Goal: Find specific page/section: Find specific page/section

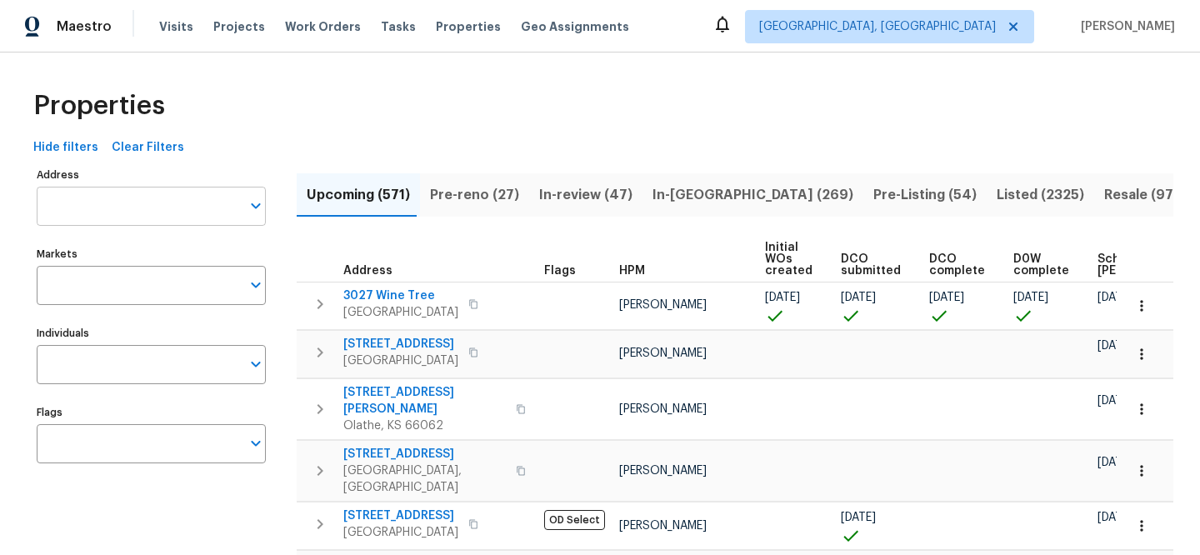
click at [177, 199] on input "Address" at bounding box center [139, 206] width 204 height 39
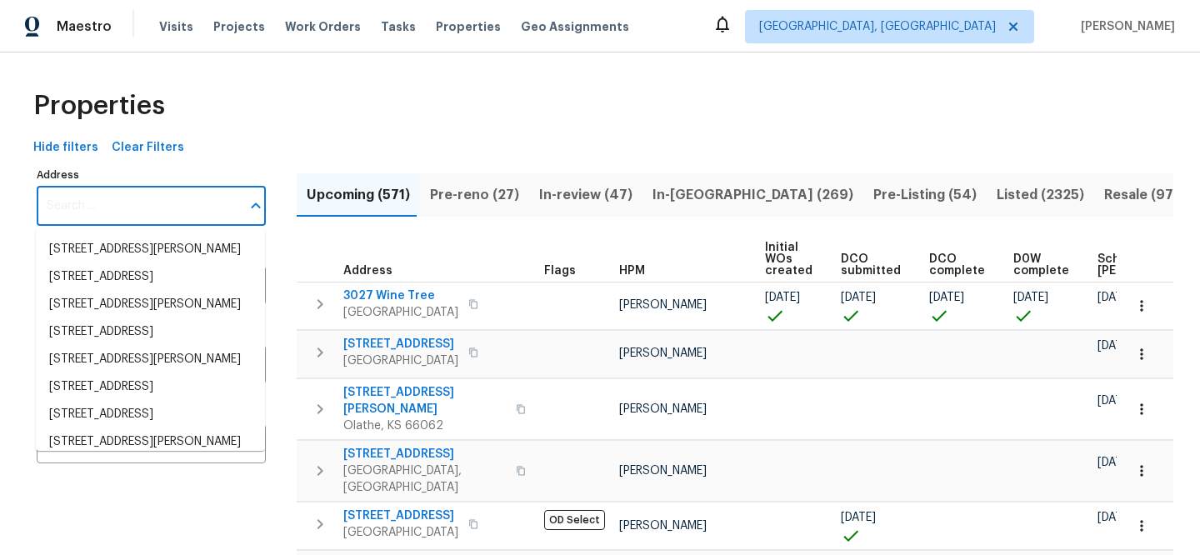
paste input "[STREET_ADDRESS]"
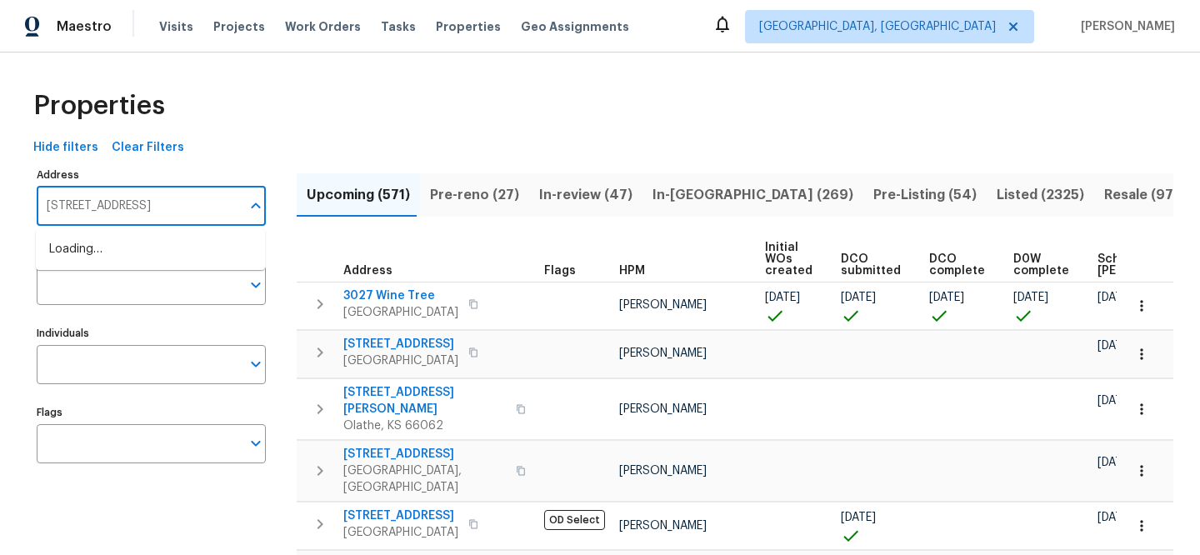
scroll to position [0, 31]
type input "[STREET_ADDRESS]"
click at [189, 263] on li "3107 Falling Rock Ct Charlotte NC 28213" at bounding box center [150, 249] width 229 height 27
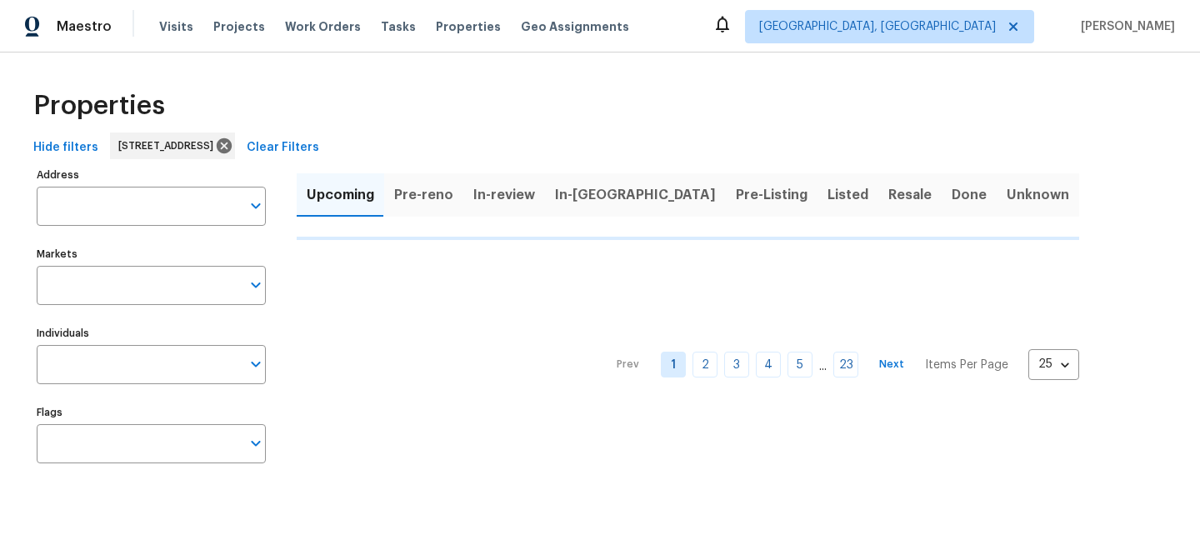
type input "3107 Falling Rock Ct Charlotte NC 28213"
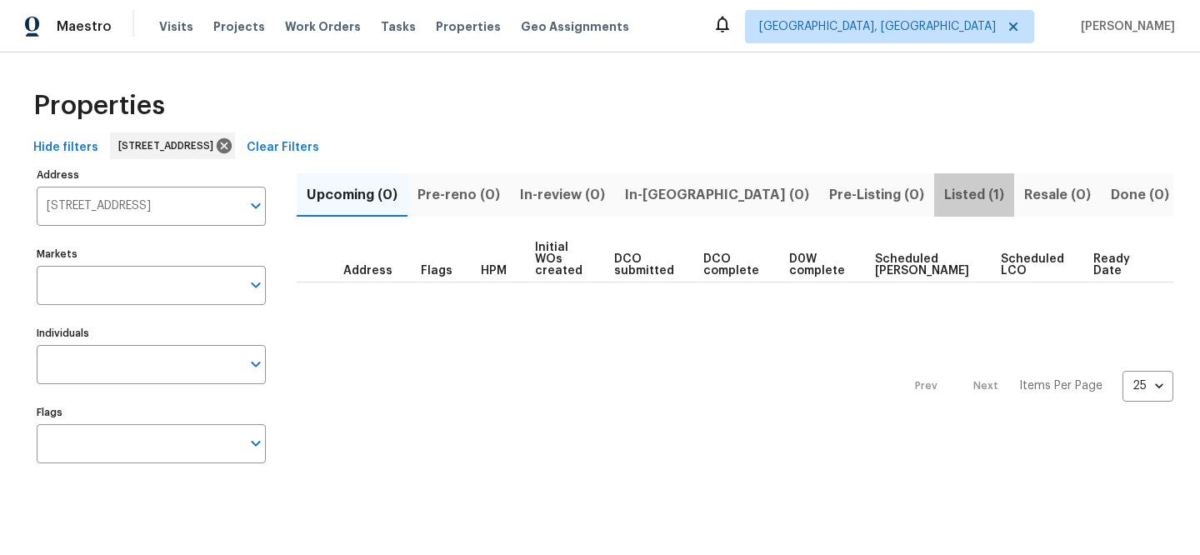
click at [944, 195] on span "Listed (1)" at bounding box center [974, 194] width 60 height 23
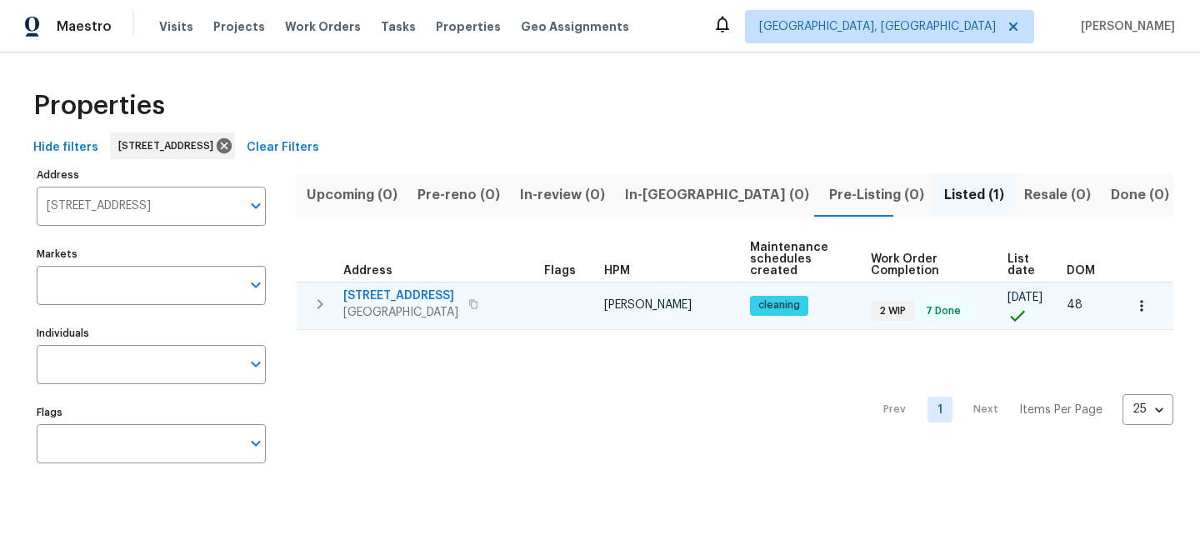
click at [409, 290] on span "[STREET_ADDRESS]" at bounding box center [400, 295] width 115 height 17
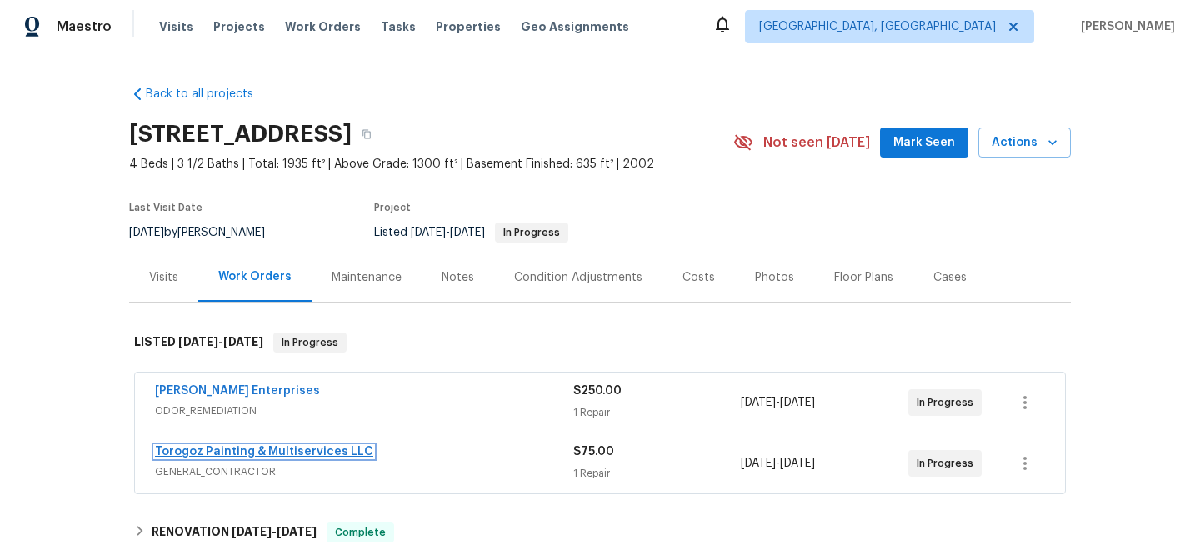
click at [264, 452] on link "Torogoz Painting & Multiservices LLC" at bounding box center [264, 452] width 218 height 12
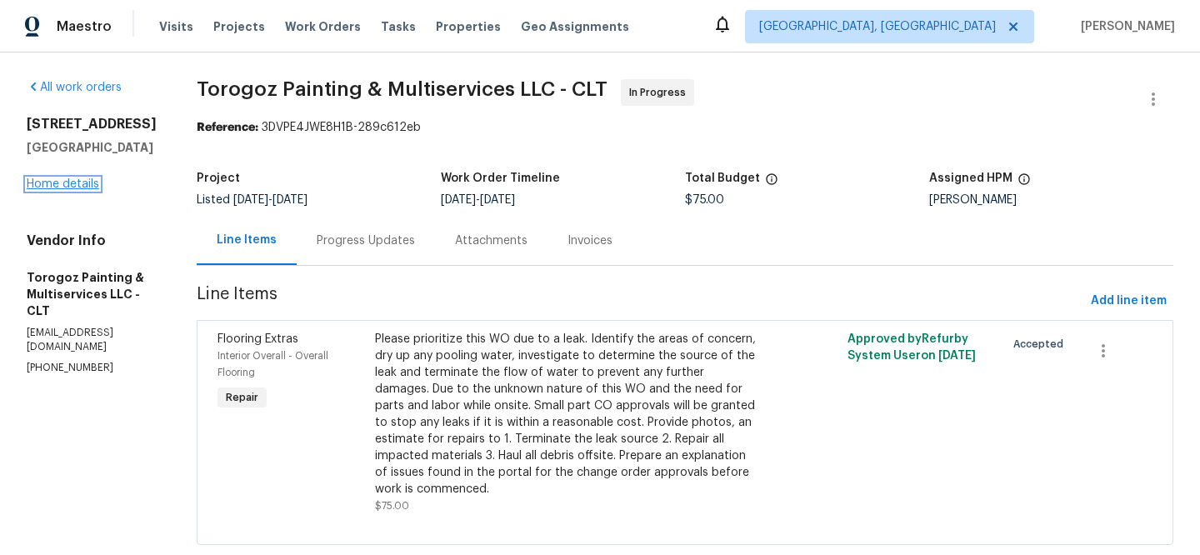
click at [82, 187] on link "Home details" at bounding box center [63, 184] width 72 height 12
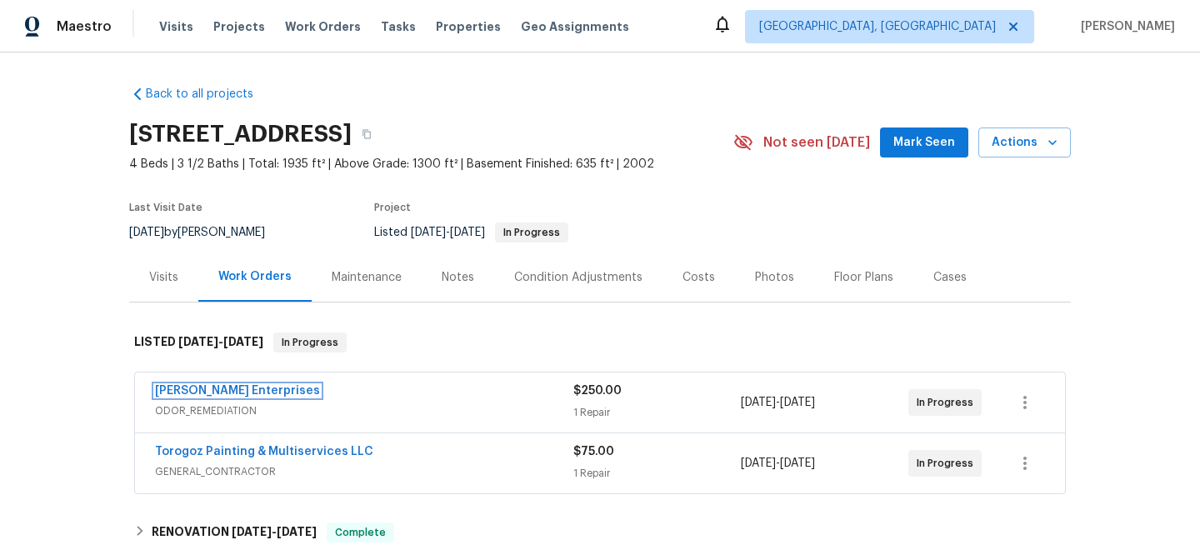
click at [188, 388] on link "[PERSON_NAME] Enterprises" at bounding box center [237, 391] width 165 height 12
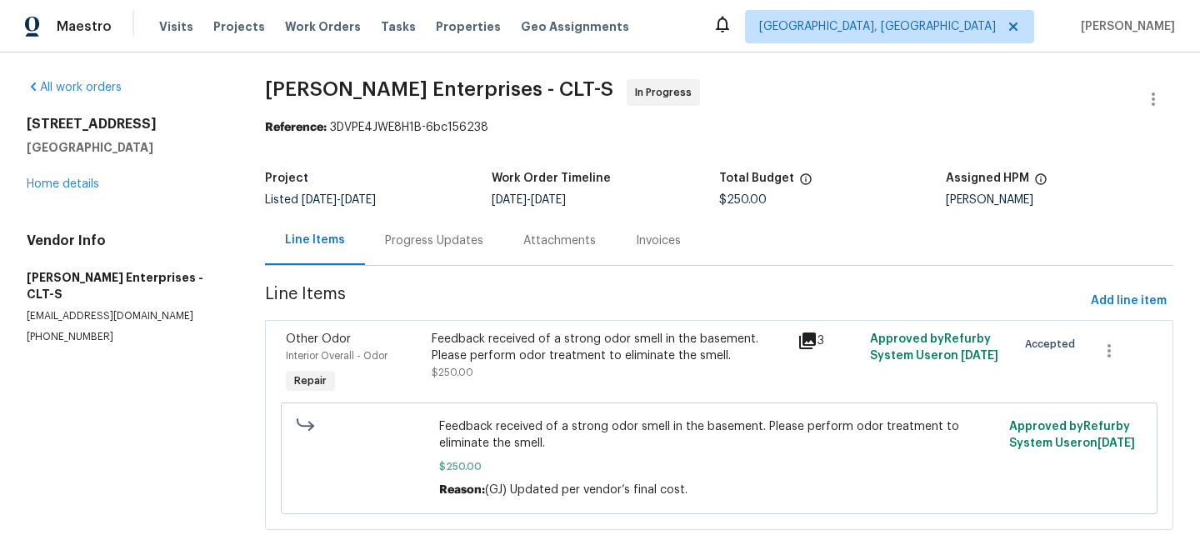
click at [808, 342] on div "3" at bounding box center [828, 341] width 63 height 20
click at [805, 342] on icon at bounding box center [807, 340] width 17 height 17
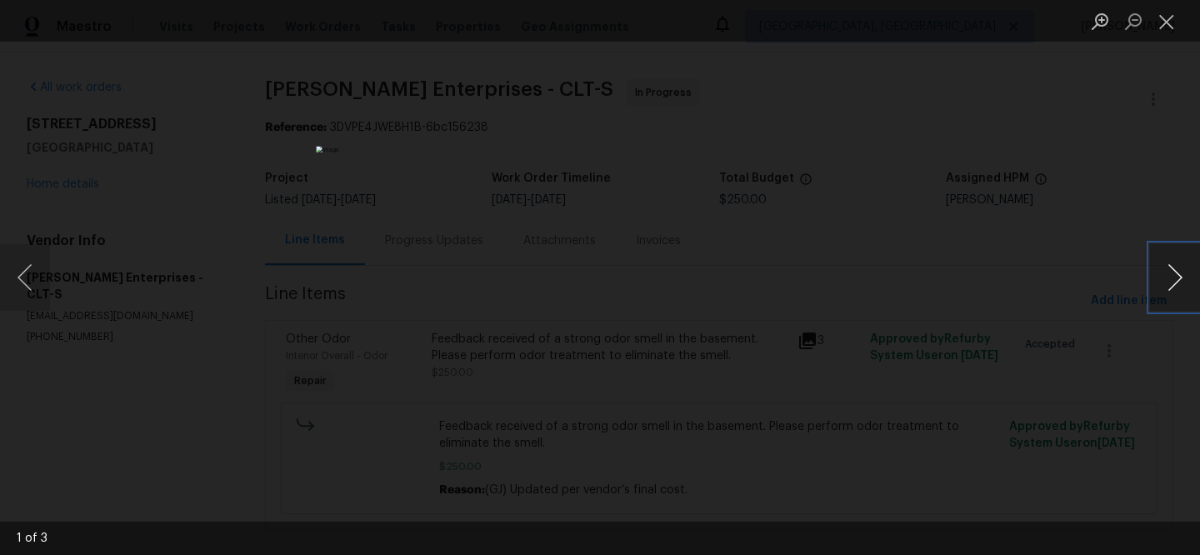
click at [1170, 267] on button "Next image" at bounding box center [1175, 277] width 50 height 67
click at [233, 472] on div "Lightbox" at bounding box center [600, 277] width 1200 height 555
